Goal: Information Seeking & Learning: Learn about a topic

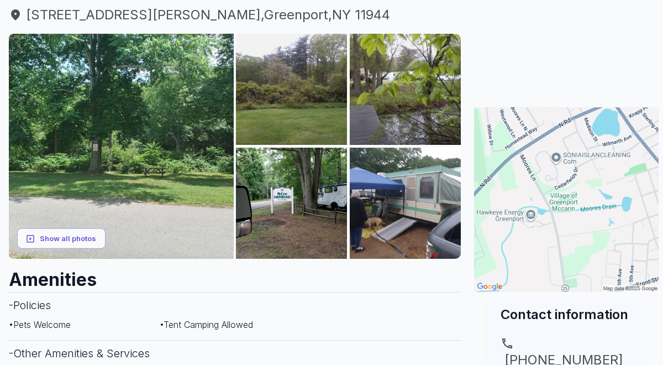
scroll to position [135, 0]
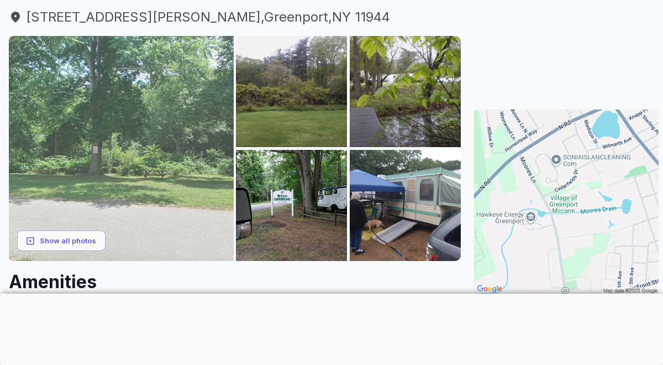
click at [163, 102] on img at bounding box center [121, 148] width 225 height 225
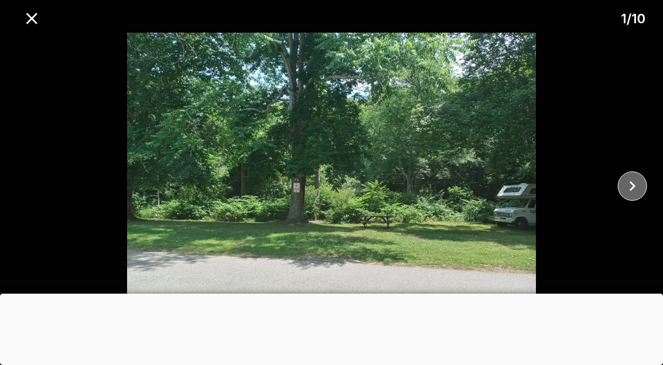
click at [641, 187] on icon "close" at bounding box center [632, 185] width 19 height 19
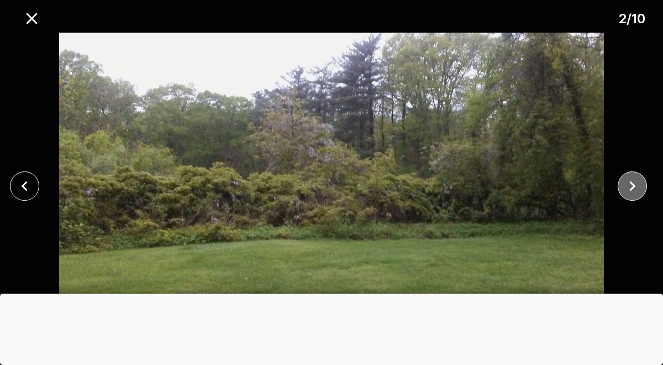
click at [641, 187] on icon "close" at bounding box center [632, 185] width 19 height 19
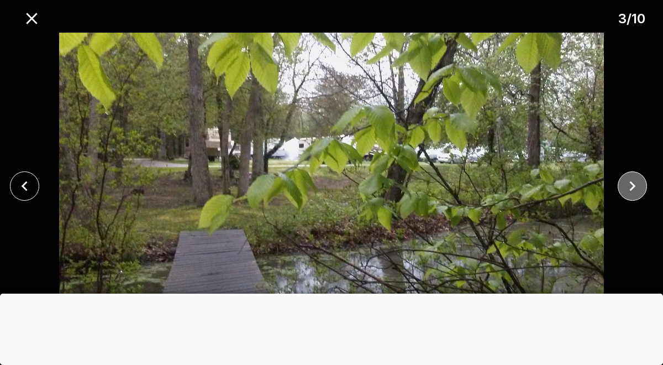
click at [641, 187] on icon "close" at bounding box center [632, 185] width 19 height 19
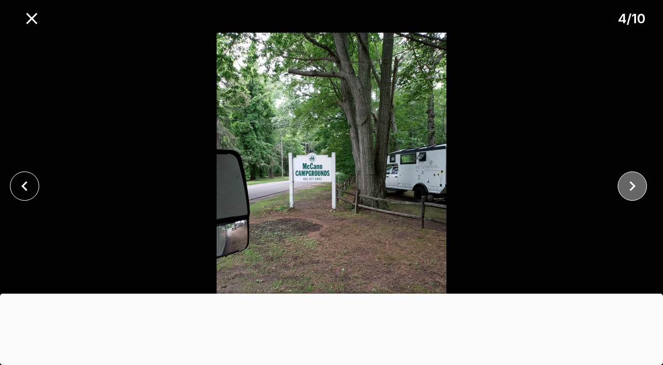
click at [641, 187] on icon "close" at bounding box center [632, 185] width 19 height 19
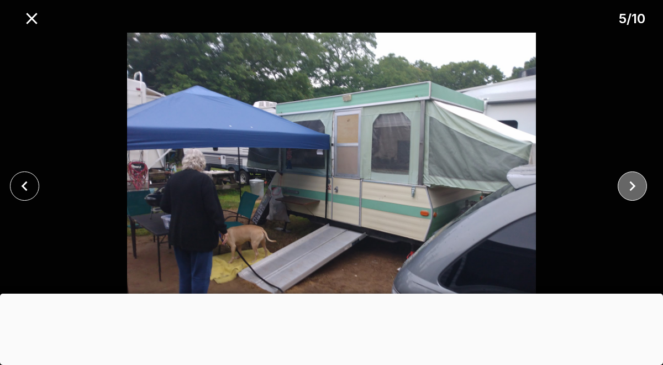
click at [641, 187] on icon "close" at bounding box center [632, 185] width 19 height 19
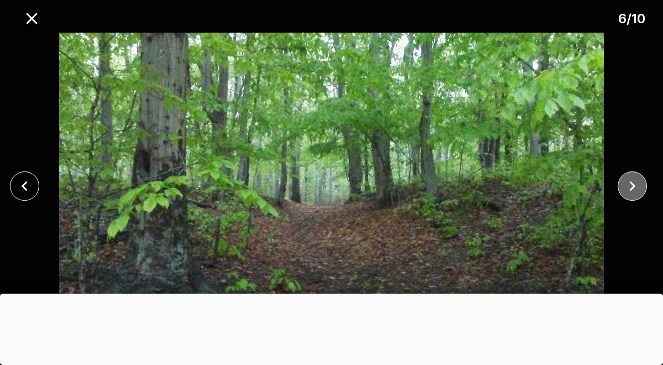
click at [641, 187] on icon "close" at bounding box center [632, 185] width 19 height 19
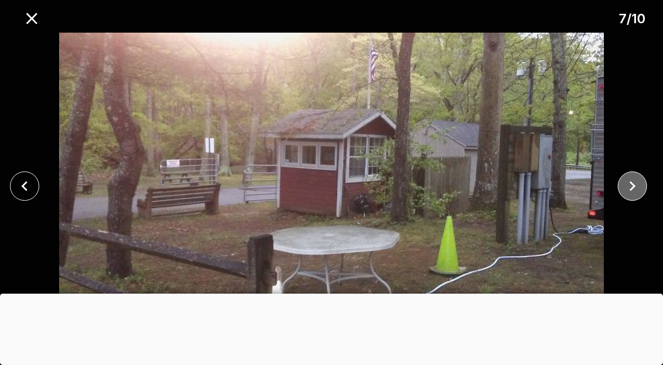
click at [641, 187] on icon "close" at bounding box center [632, 185] width 19 height 19
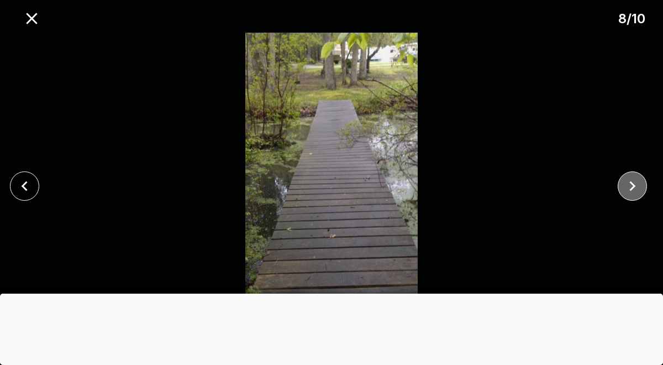
click at [641, 187] on icon "close" at bounding box center [632, 185] width 19 height 19
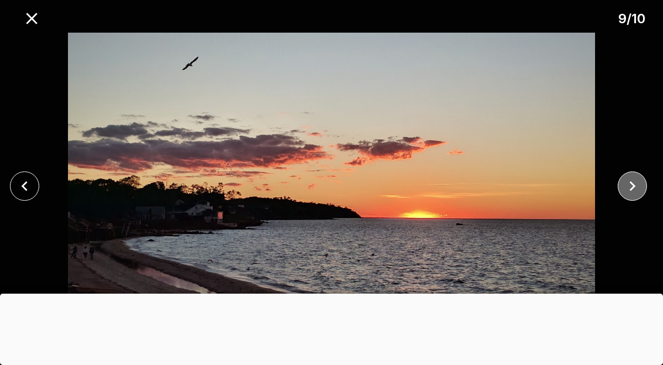
click at [641, 187] on icon "close" at bounding box center [632, 185] width 19 height 19
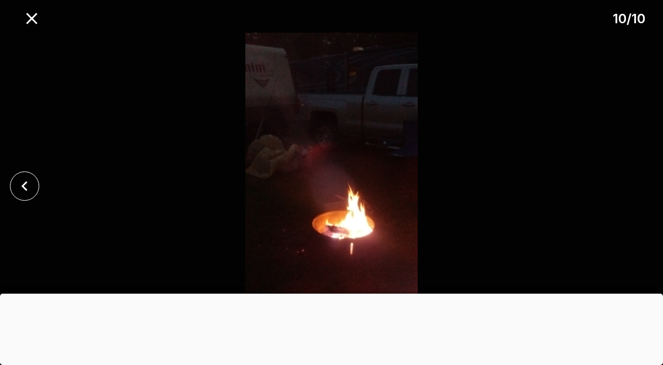
click at [641, 187] on div at bounding box center [331, 186] width 663 height 307
